Goal: Information Seeking & Learning: Learn about a topic

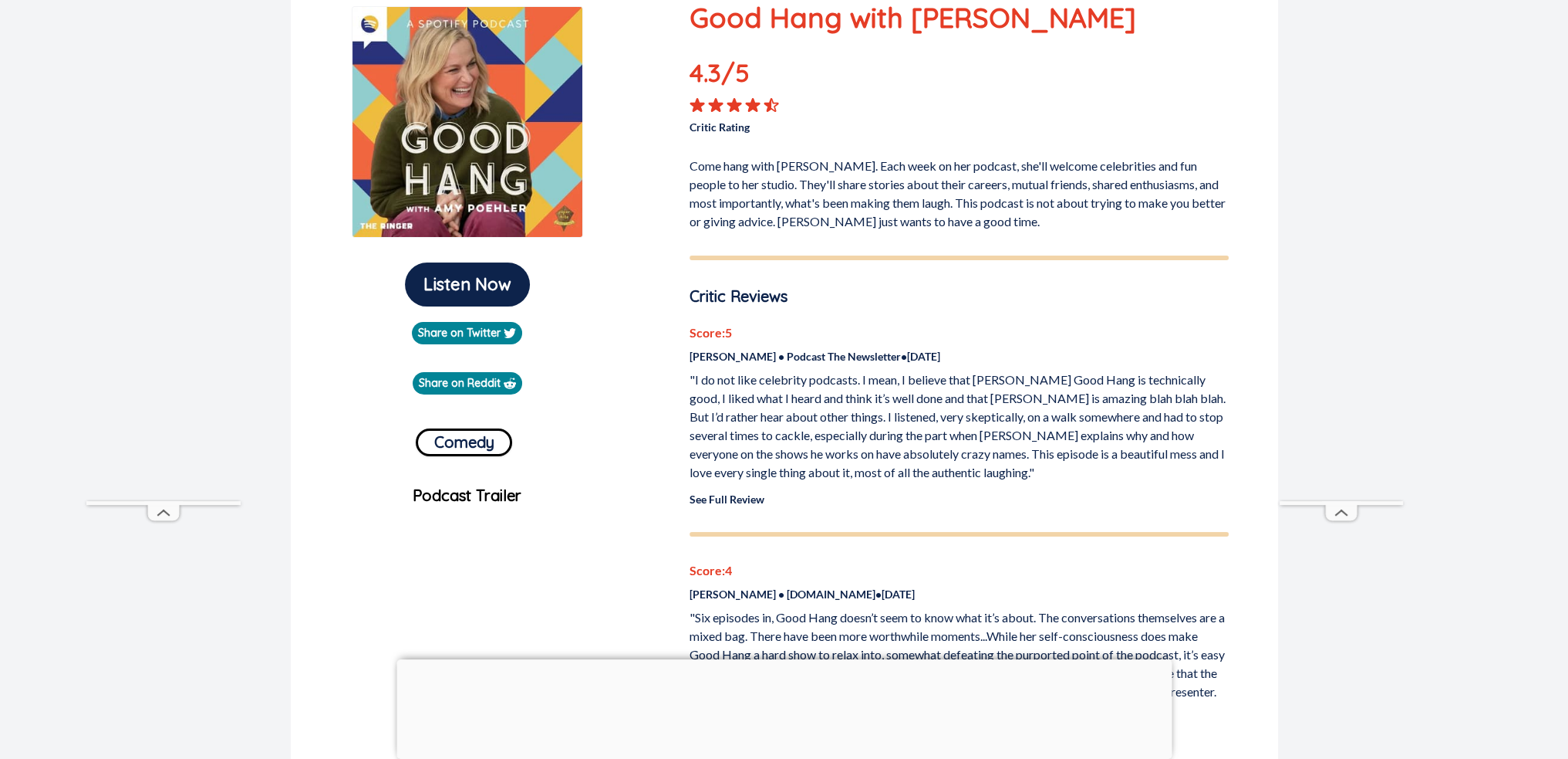
scroll to position [231, 0]
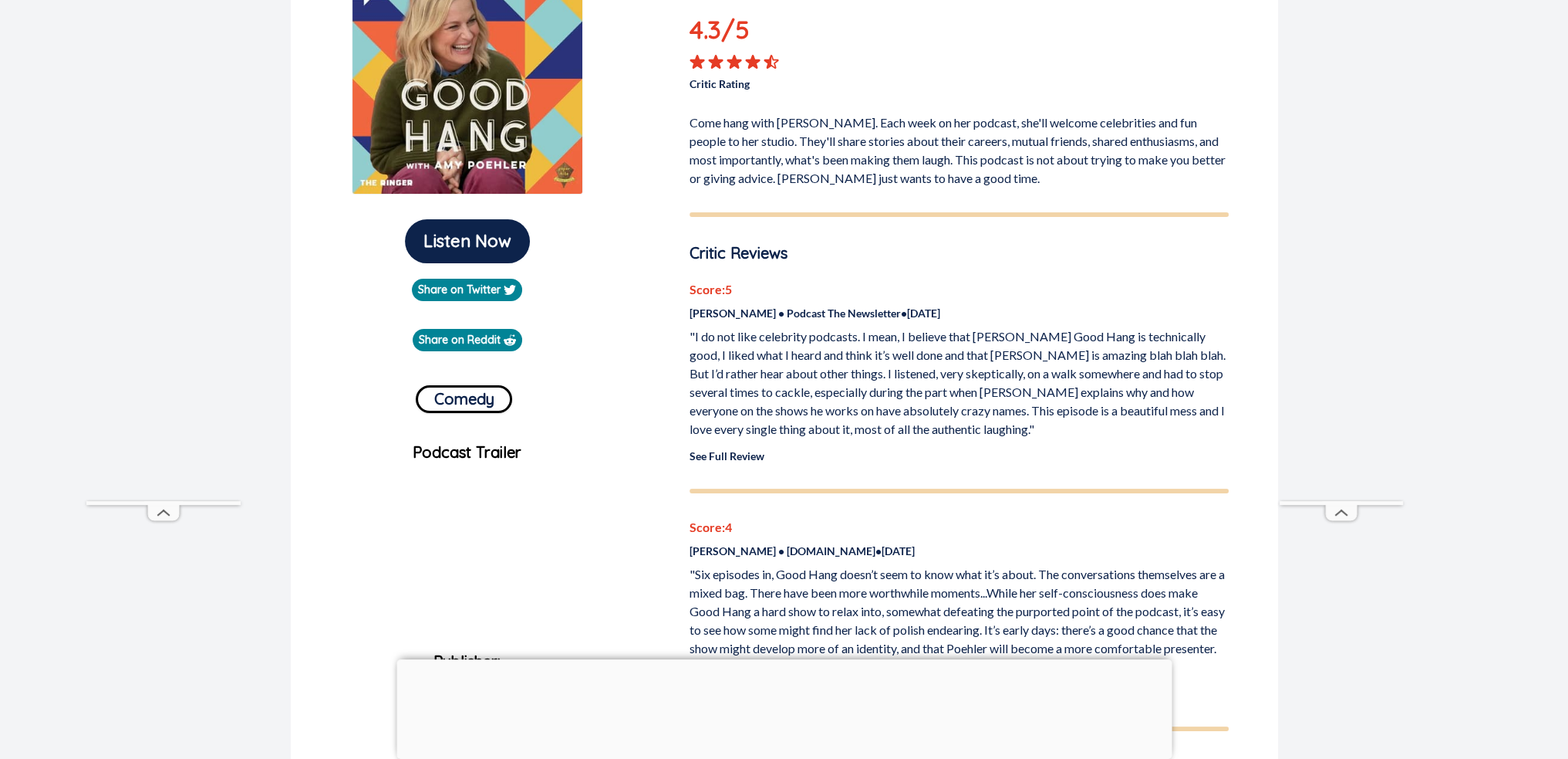
drag, startPoint x: 1021, startPoint y: 428, endPoint x: 967, endPoint y: 406, distance: 58.3
click at [967, 406] on p ""I do not like celebrity podcasts. I mean, I believe that [PERSON_NAME] Good Ha…" at bounding box center [959, 383] width 539 height 111
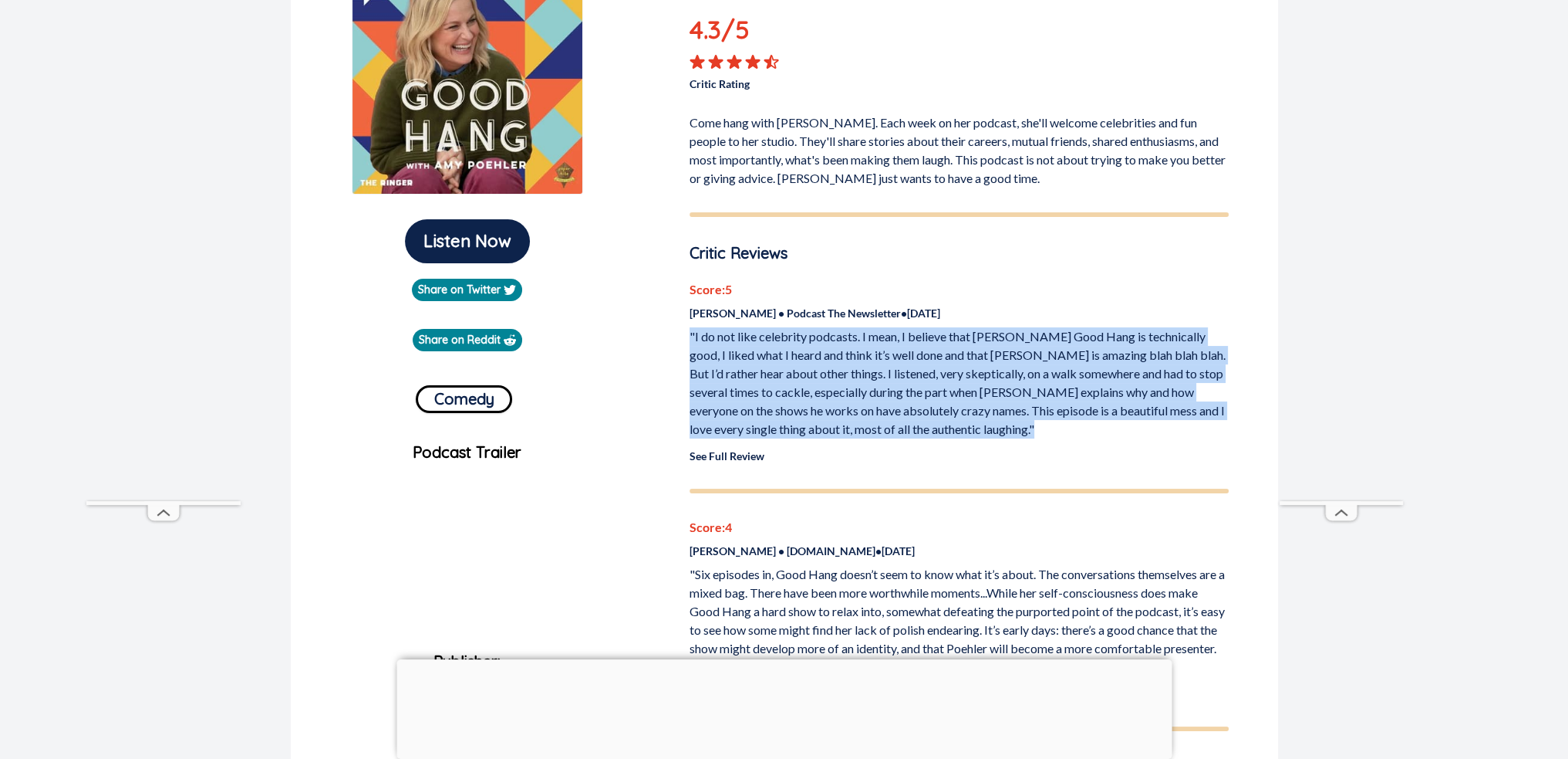
click at [967, 406] on p ""I do not like celebrity podcasts. I mean, I believe that [PERSON_NAME] Good Ha…" at bounding box center [959, 383] width 539 height 111
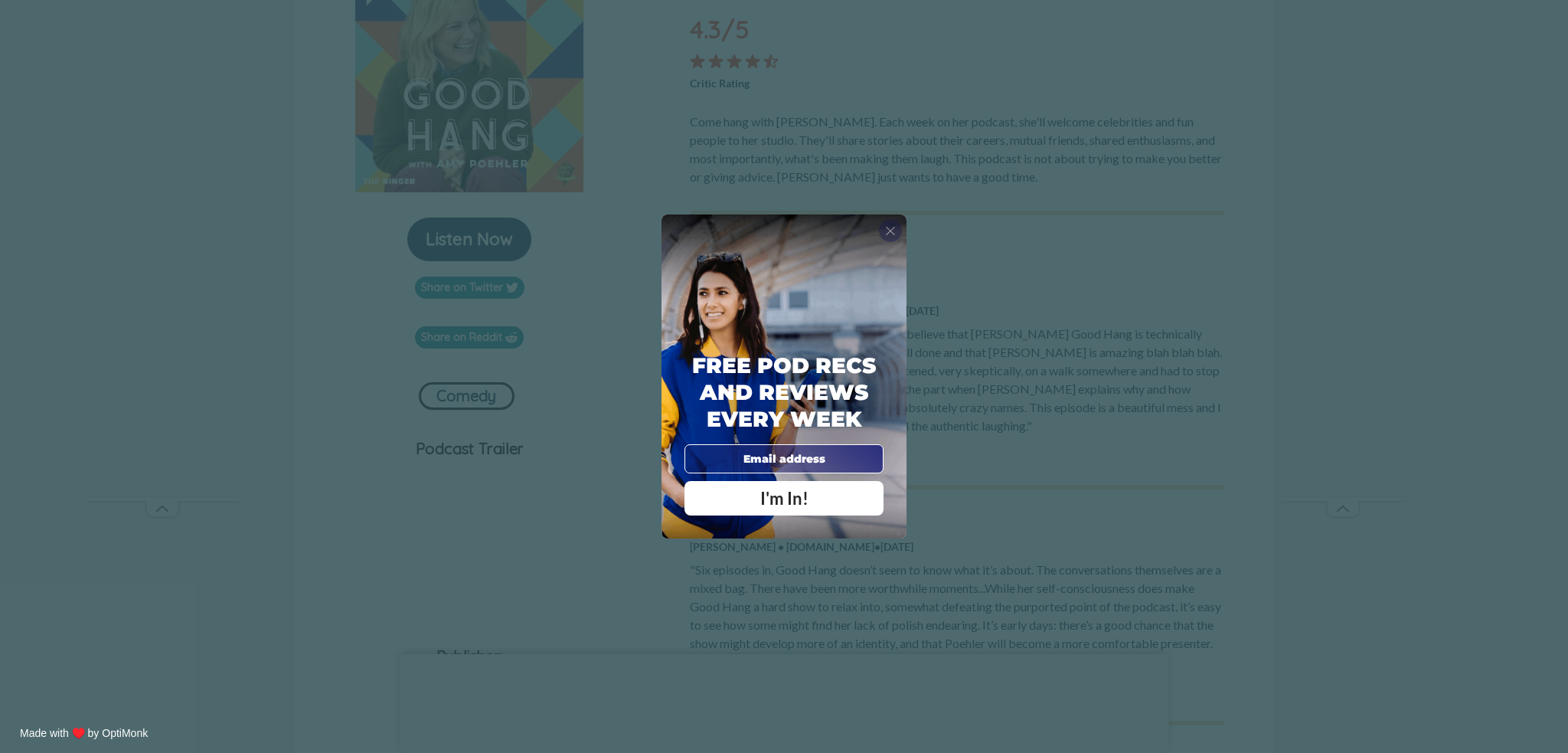
click at [893, 225] on span "X" at bounding box center [891, 230] width 11 height 15
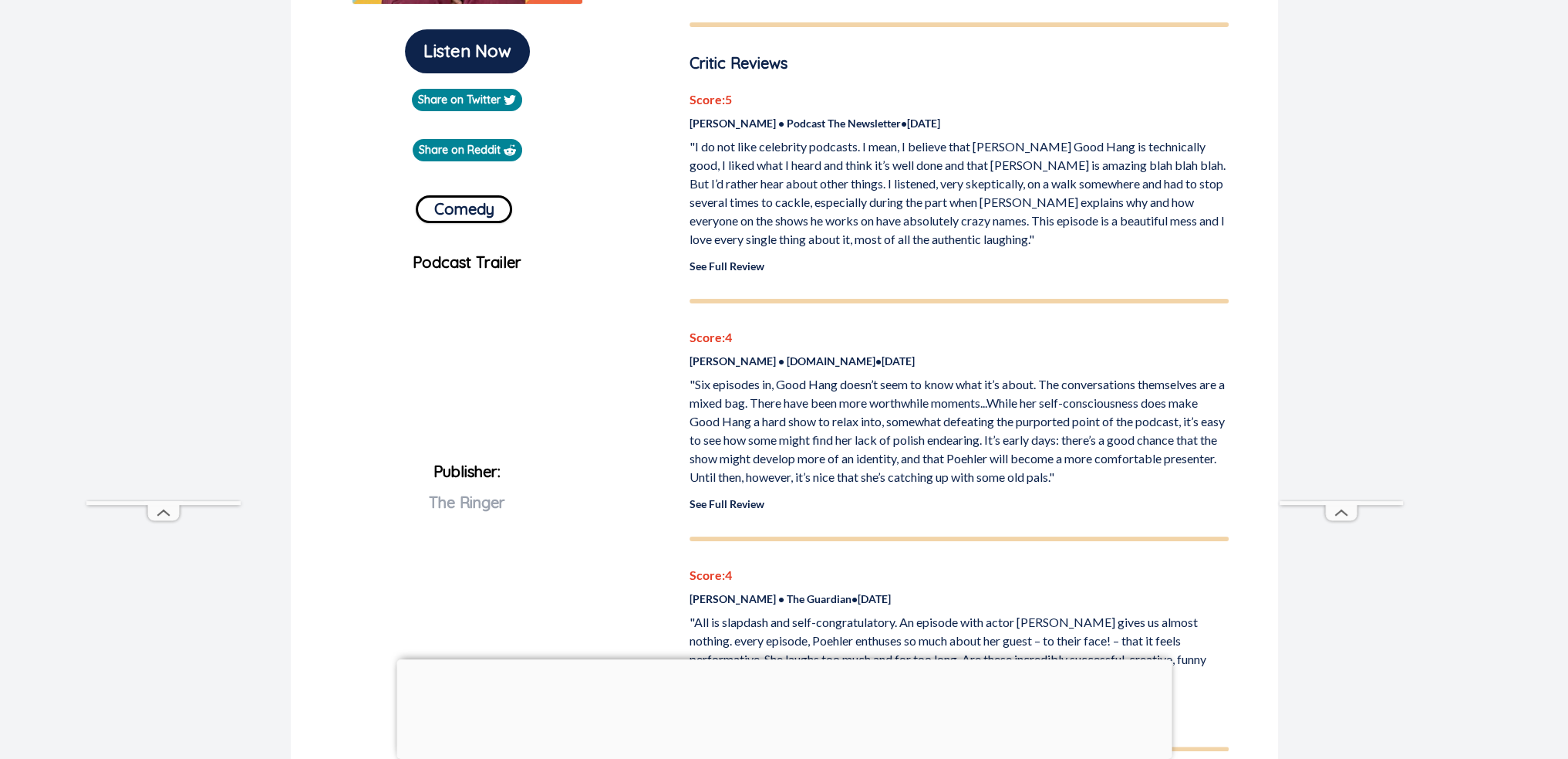
scroll to position [463, 0]
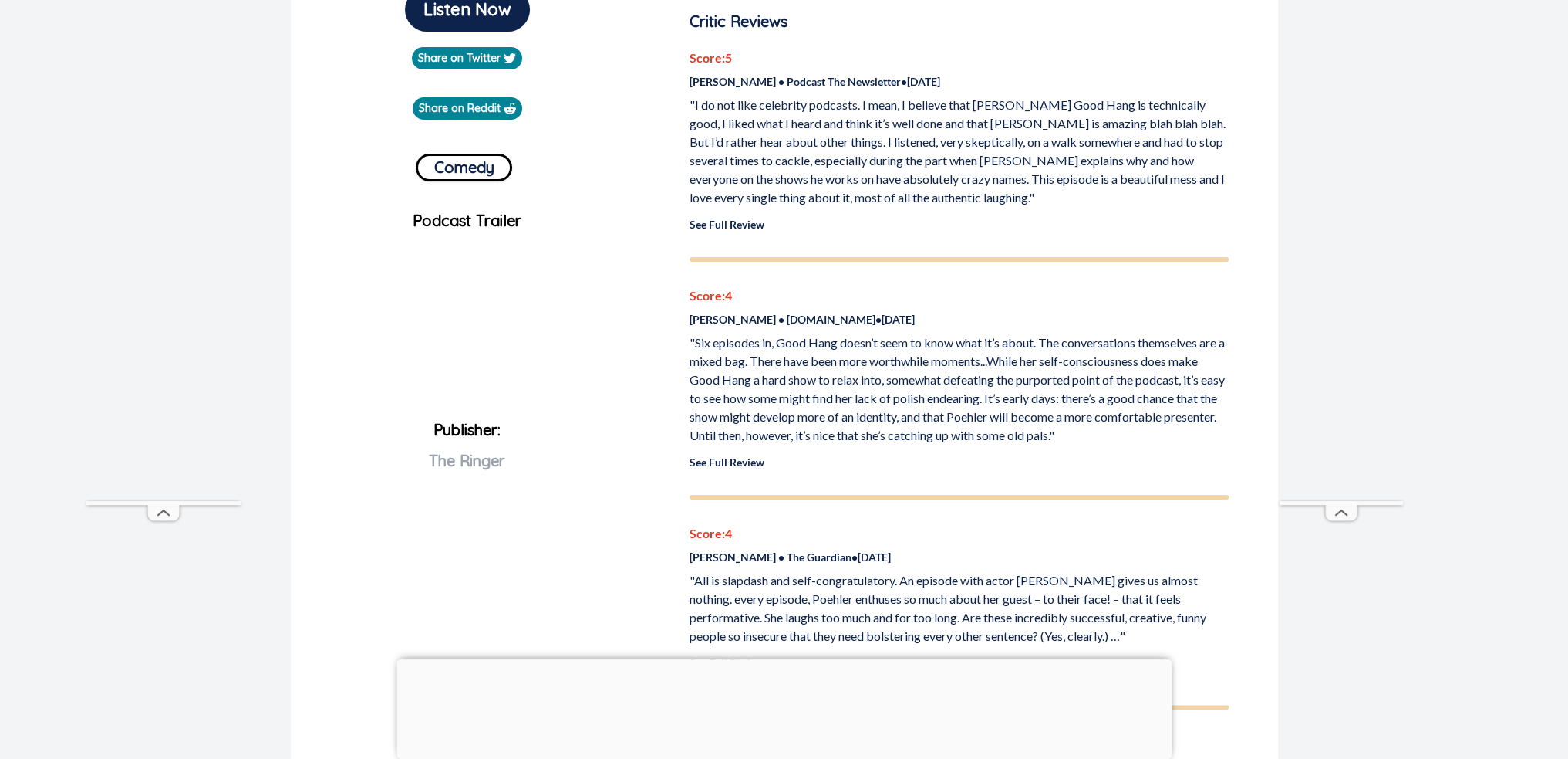
click at [730, 353] on p ""Six episodes in, Good Hang doesn’t seem to know what it’s about. The conversat…" at bounding box center [959, 389] width 539 height 111
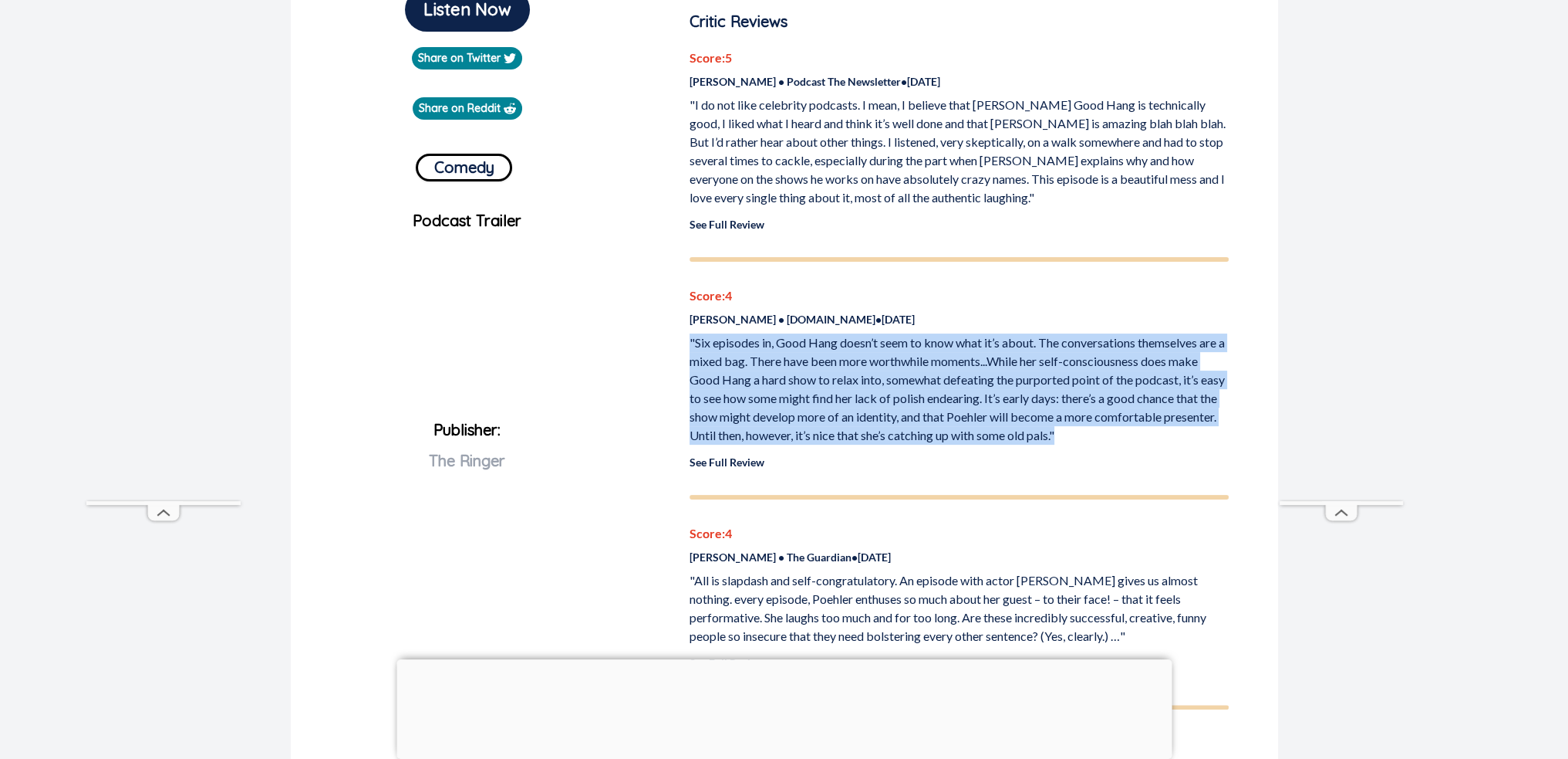
click at [730, 353] on p ""Six episodes in, Good Hang doesn’t seem to know what it’s about. The conversat…" at bounding box center [959, 389] width 539 height 111
click at [754, 456] on link "See Full Review" at bounding box center [727, 462] width 75 height 13
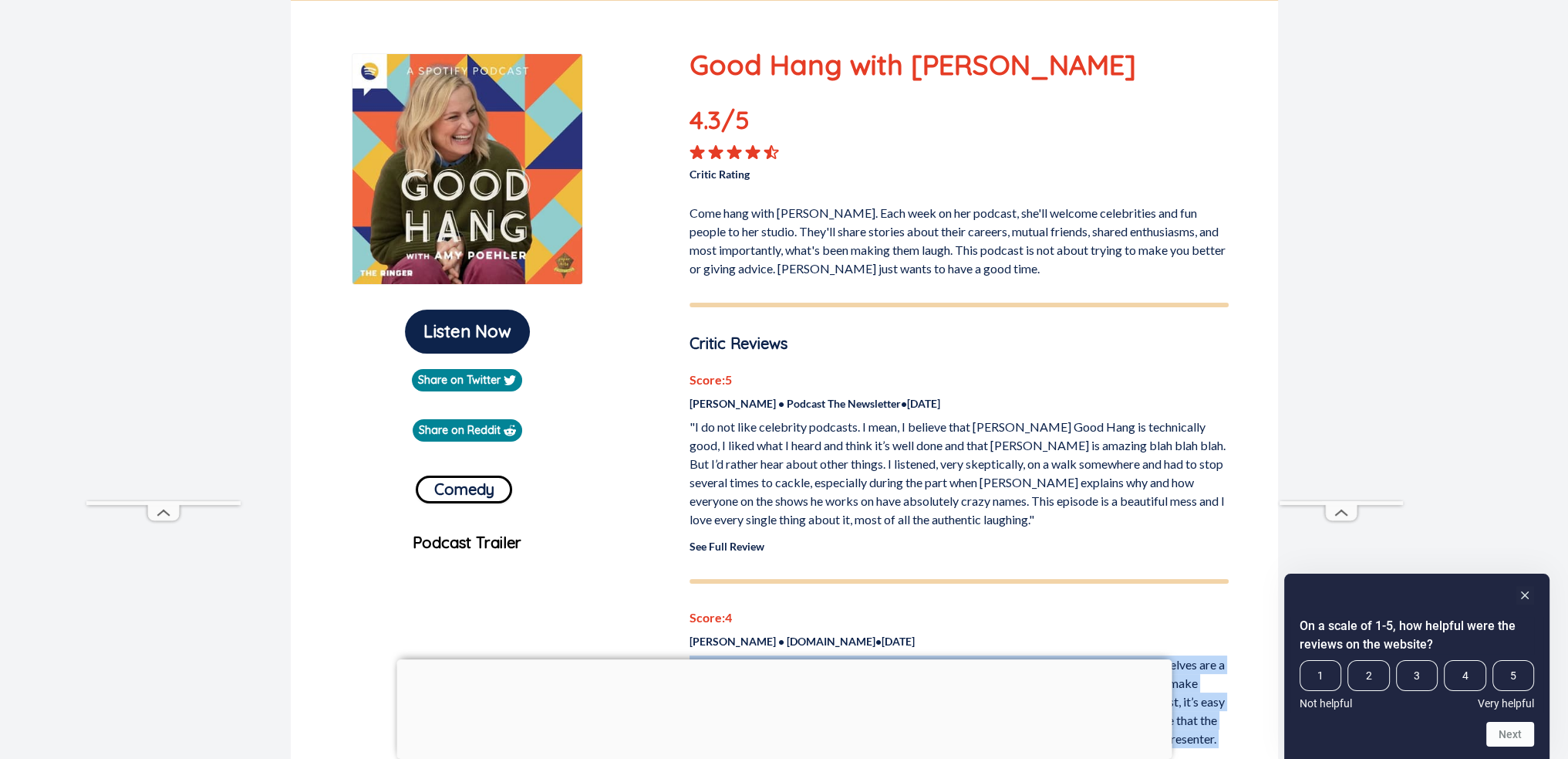
scroll to position [154, 0]
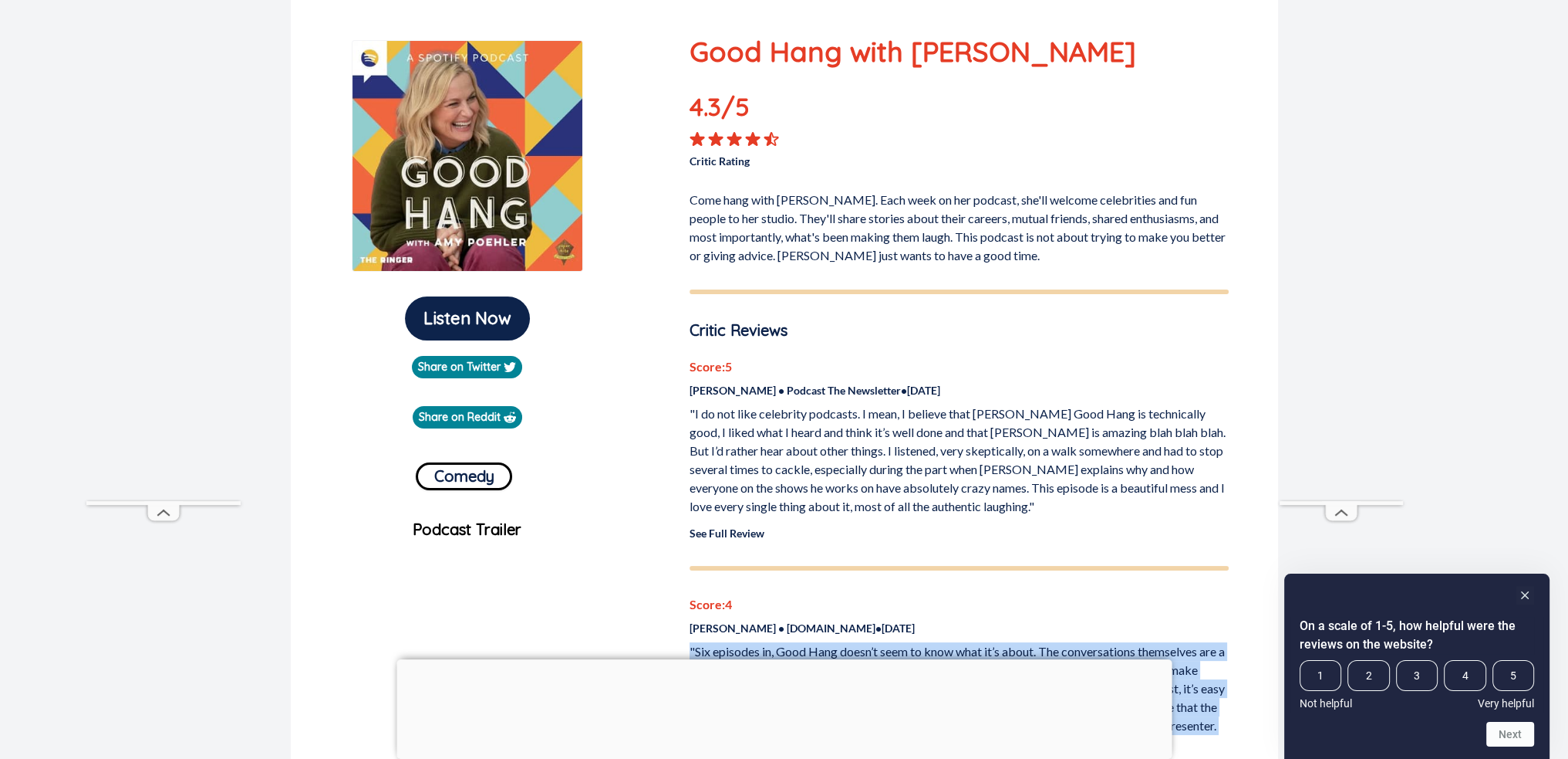
click at [736, 533] on link "See Full Review" at bounding box center [727, 533] width 75 height 13
